Goal: Information Seeking & Learning: Learn about a topic

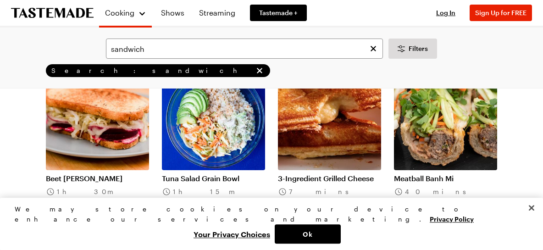
scroll to position [984, 0]
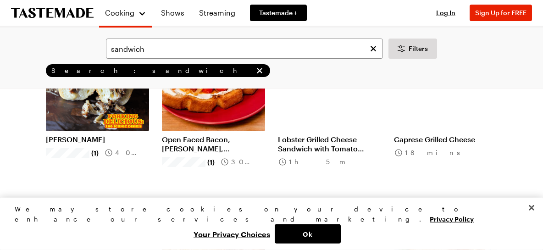
scroll to position [1918, 0]
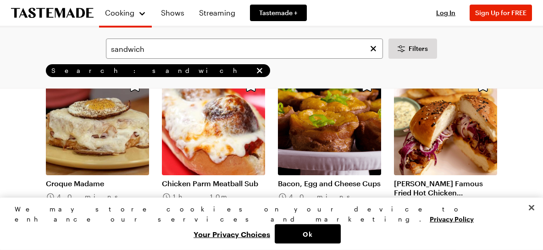
scroll to position [2952, 0]
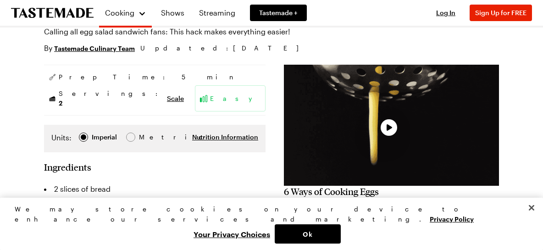
scroll to position [98, 0]
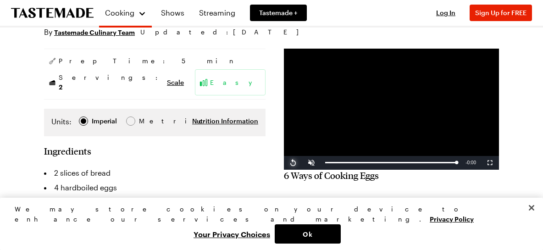
click at [290, 163] on span "Video Player" at bounding box center [293, 163] width 18 height 0
click at [254, 155] on section "Ingredients 2 slices of bread 4 hardboiled eggs 6 tablespoons mayonnaise Salt P…" at bounding box center [154, 230] width 221 height 171
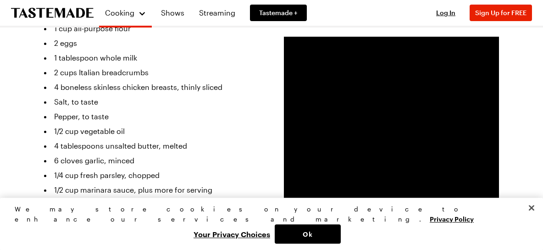
scroll to position [296, 0]
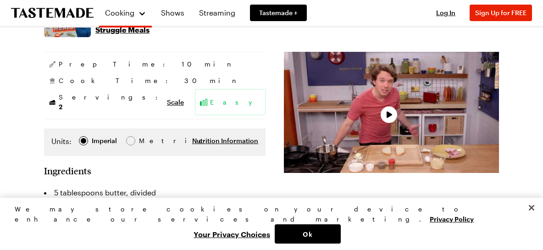
scroll to position [147, 0]
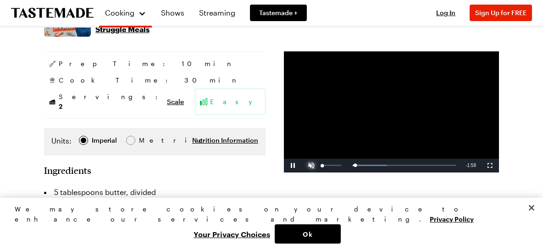
click at [306, 166] on span "Video Player" at bounding box center [311, 166] width 18 height 0
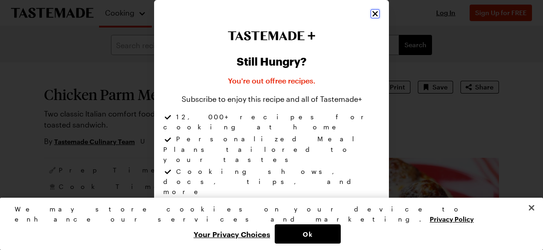
click at [375, 13] on icon "Close" at bounding box center [375, 14] width 6 height 6
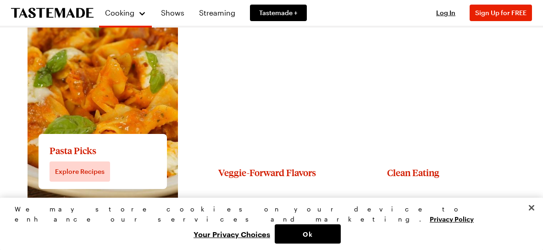
scroll to position [1082, 0]
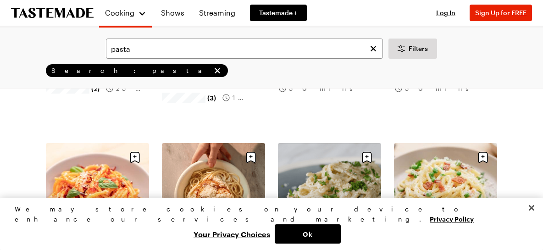
scroll to position [934, 0]
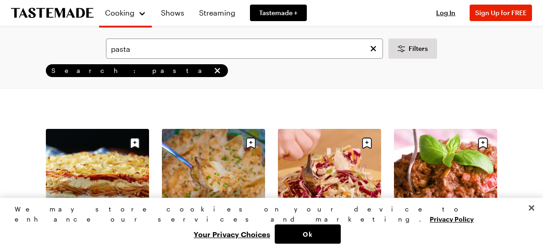
scroll to position [2017, 0]
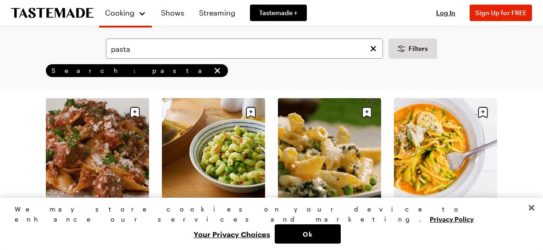
scroll to position [2558, 0]
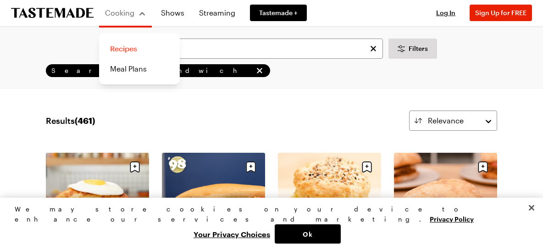
scroll to position [2952, 0]
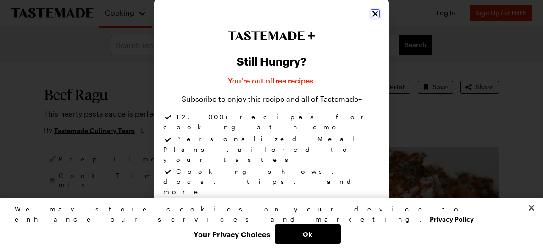
click at [376, 14] on icon "Close" at bounding box center [374, 13] width 9 height 9
